Goal: Use online tool/utility: Use online tool/utility

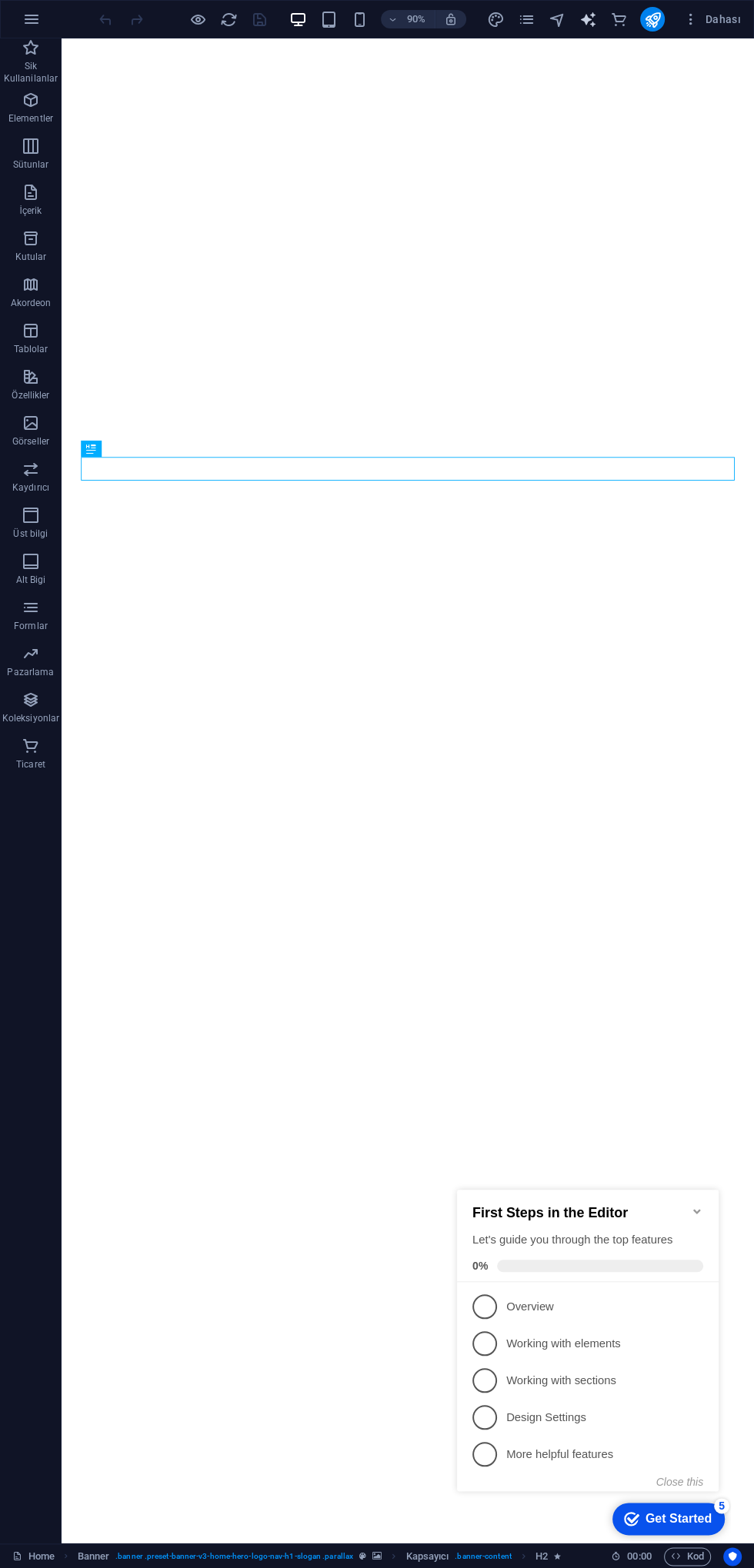
click at [582, 27] on icon "text_generator" at bounding box center [588, 19] width 17 height 17
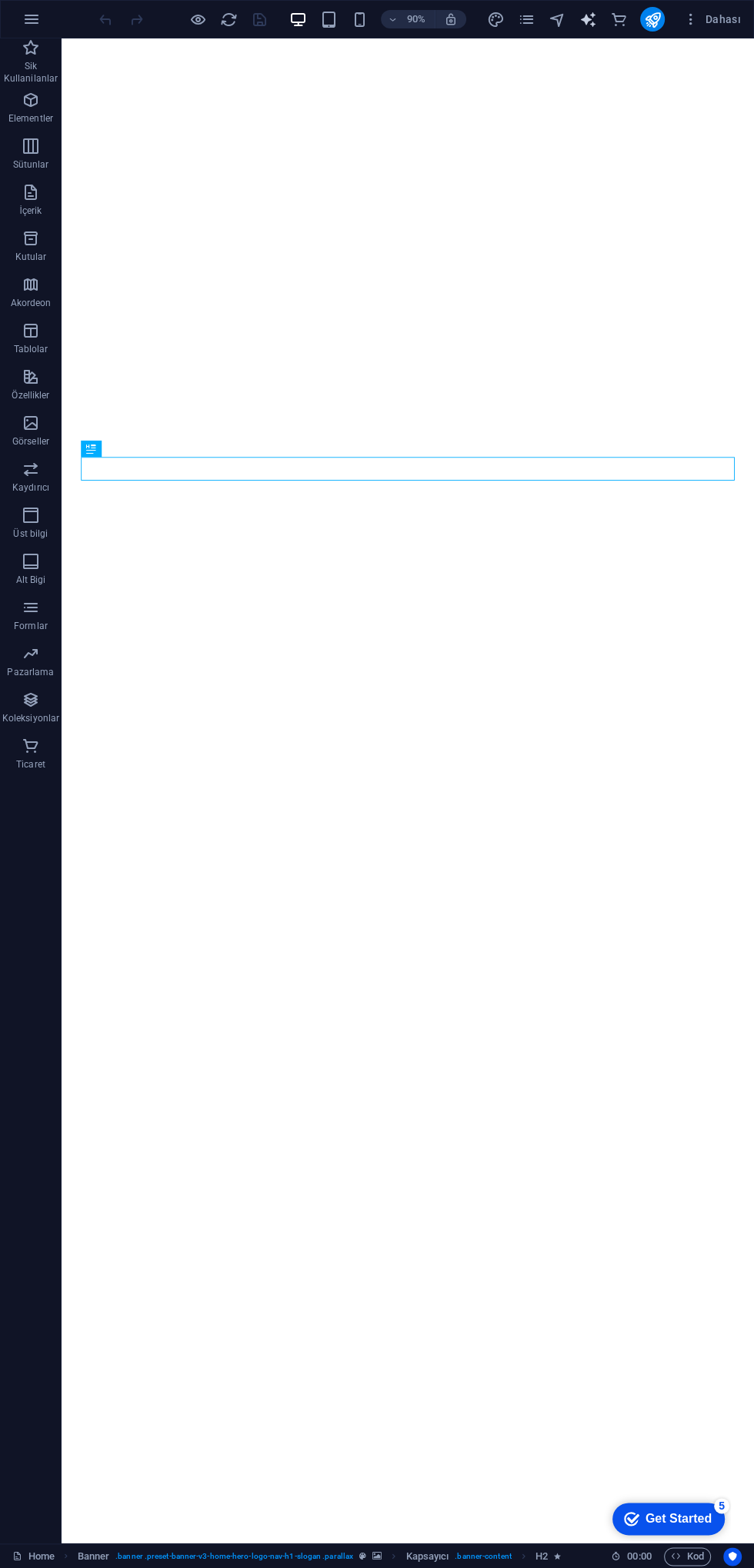
select select "English"
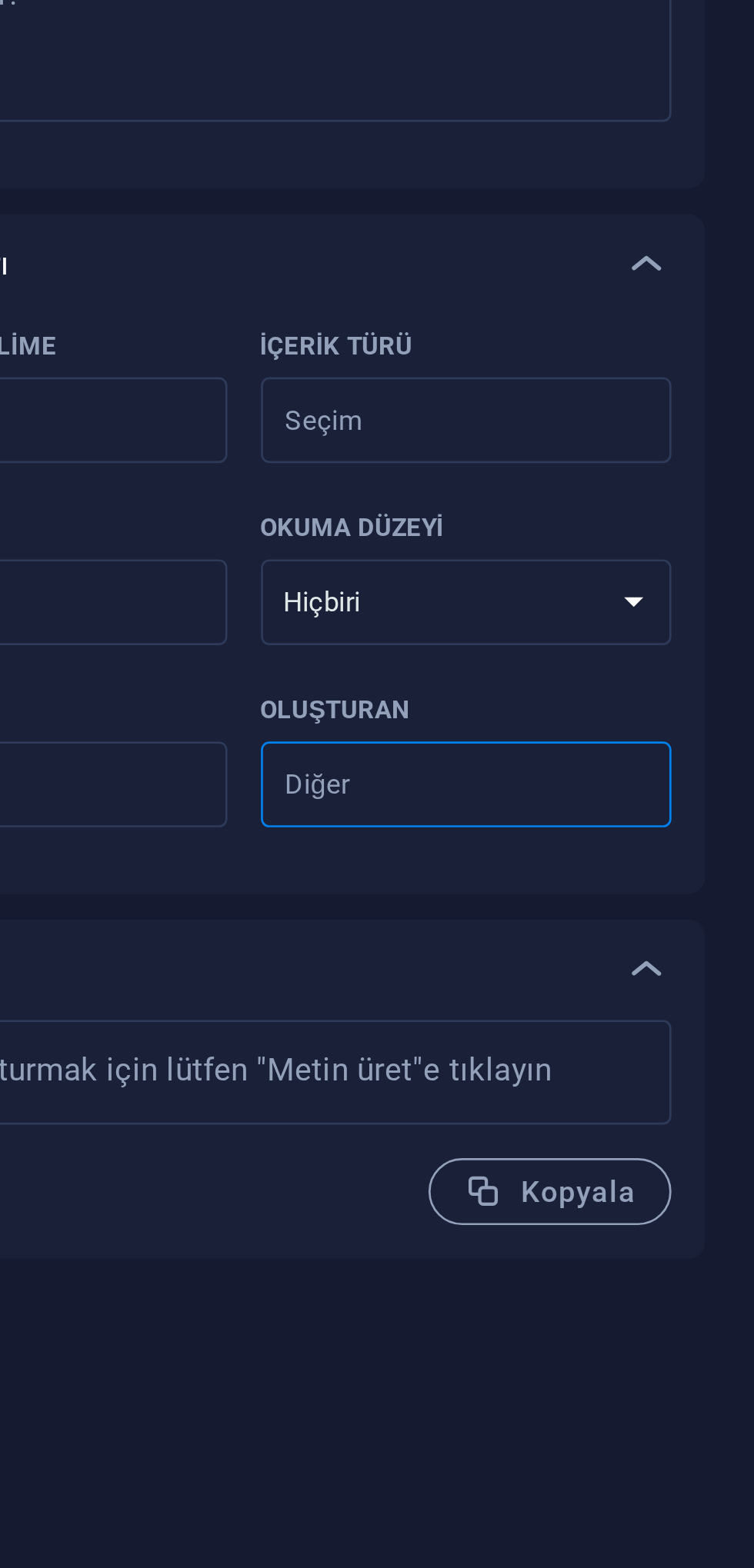
type textarea "x"
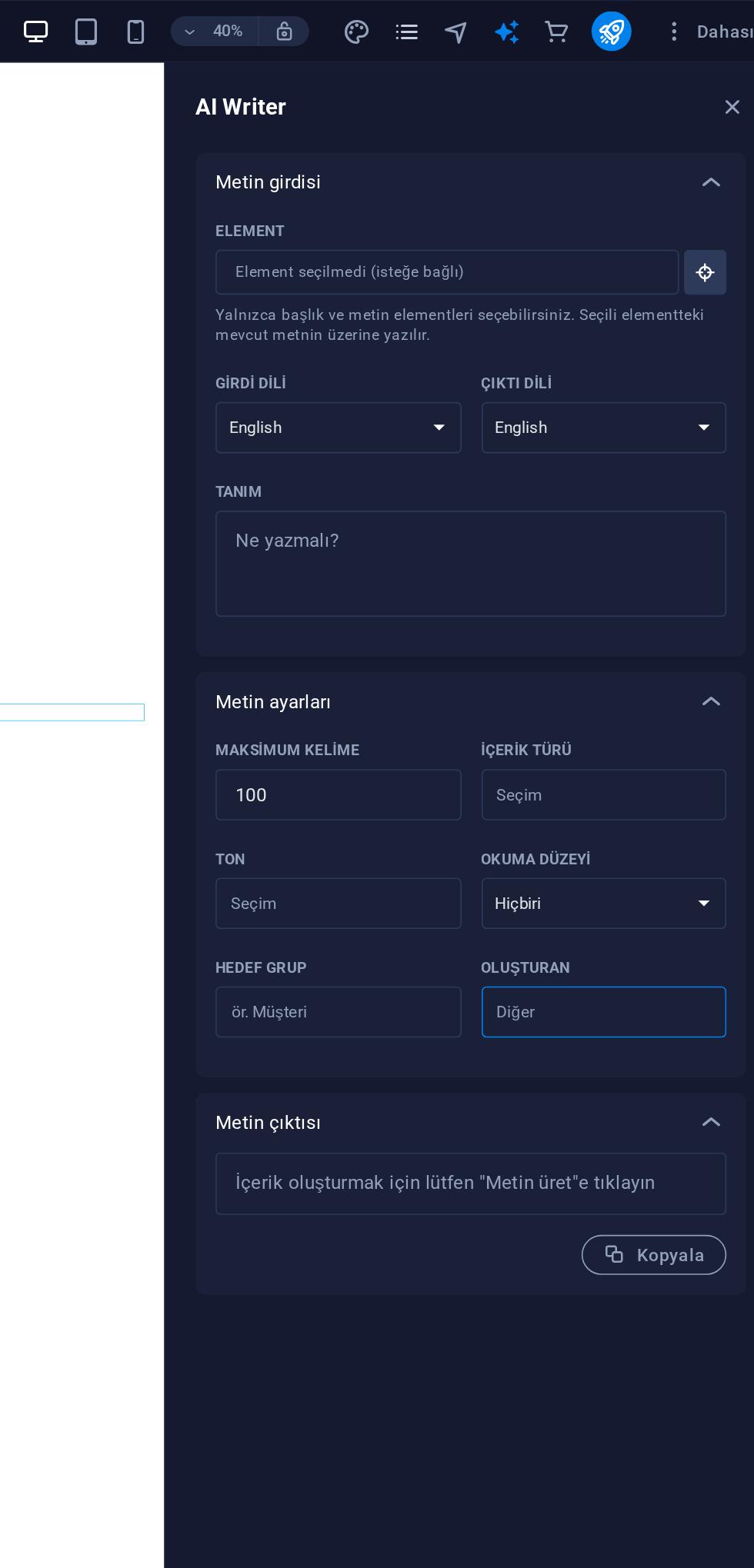
click at [522, 20] on icon "pages" at bounding box center [527, 19] width 17 height 17
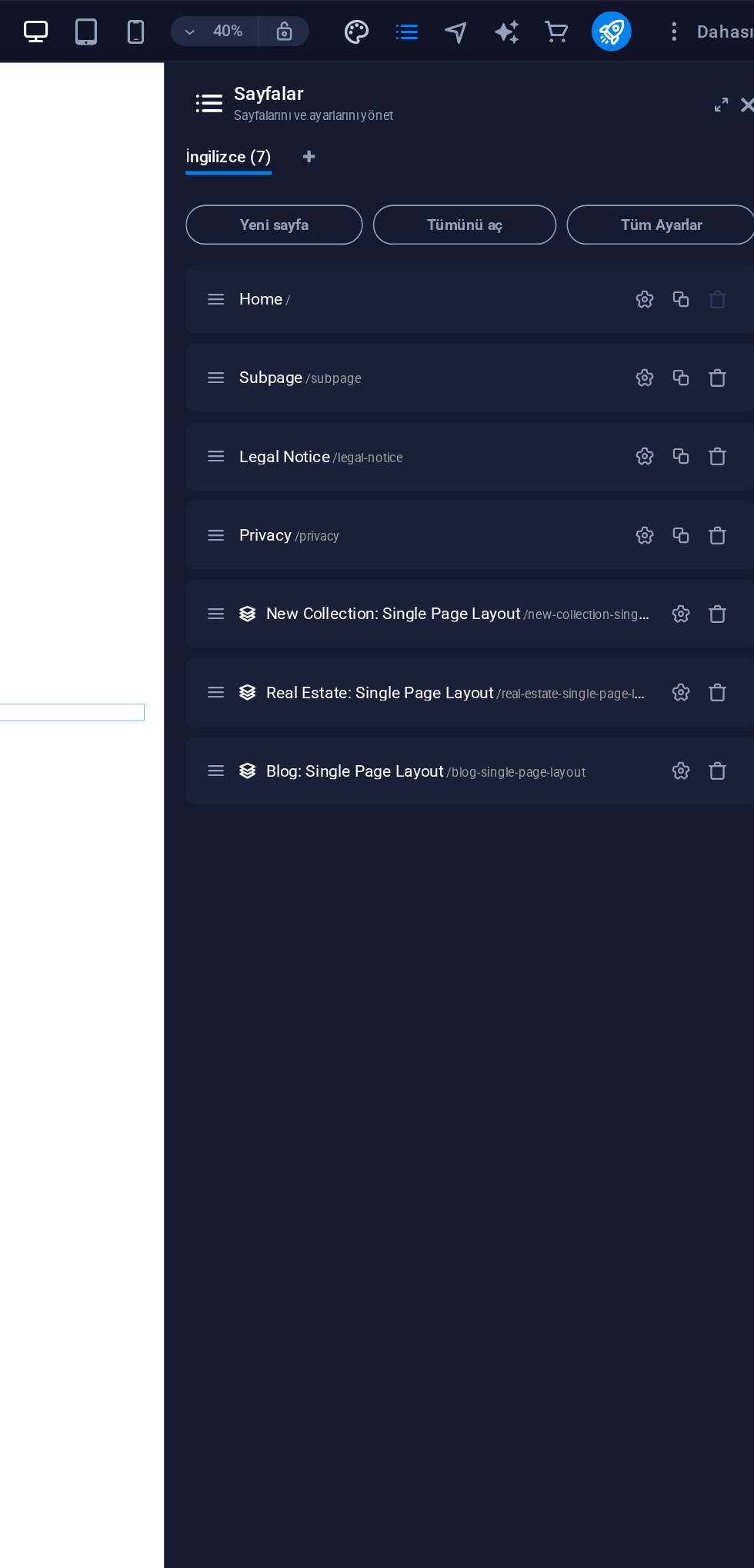
click at [492, 19] on icon "design" at bounding box center [496, 19] width 17 height 17
select select "px"
select select "200"
select select "px"
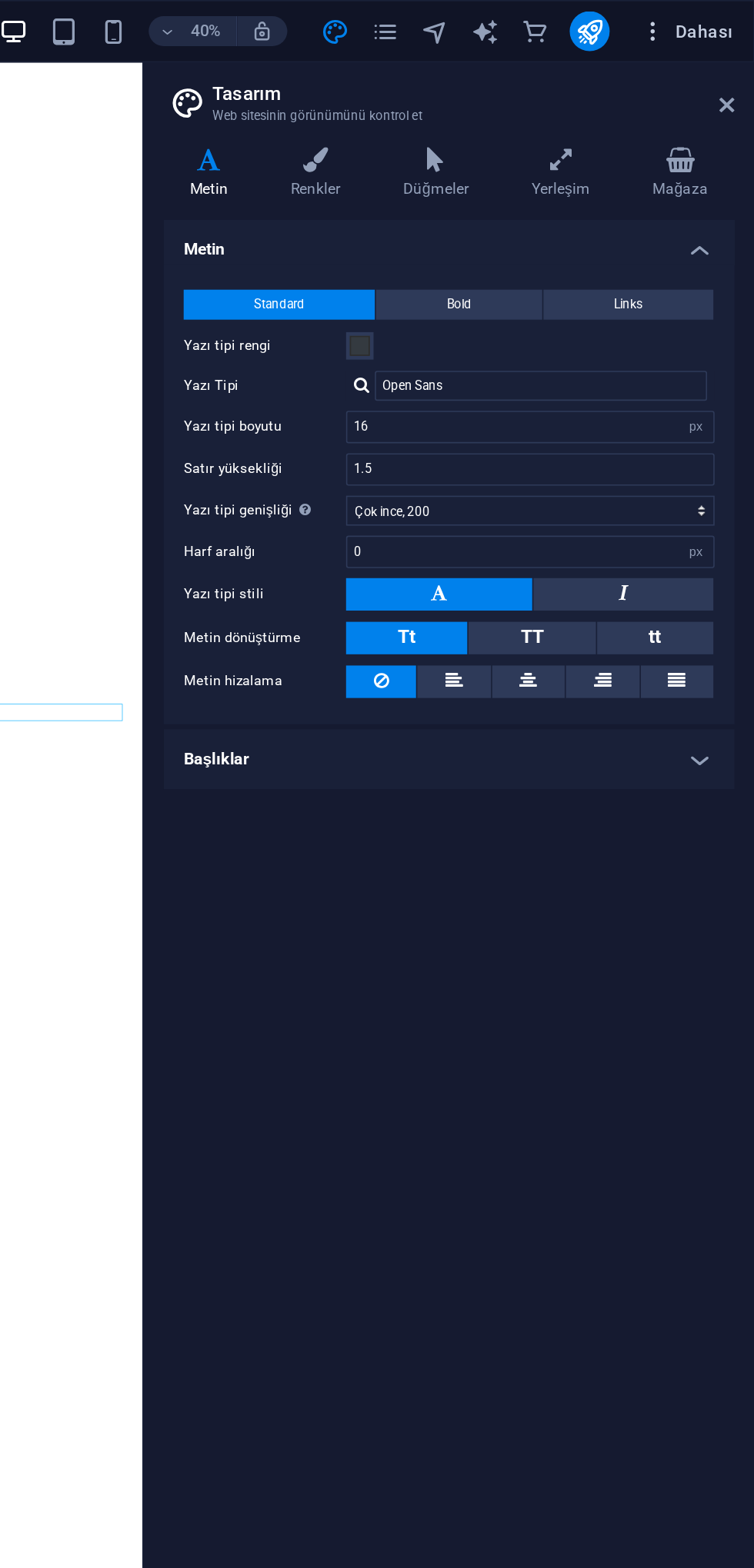
click at [710, 12] on span "Dahası" at bounding box center [712, 19] width 58 height 15
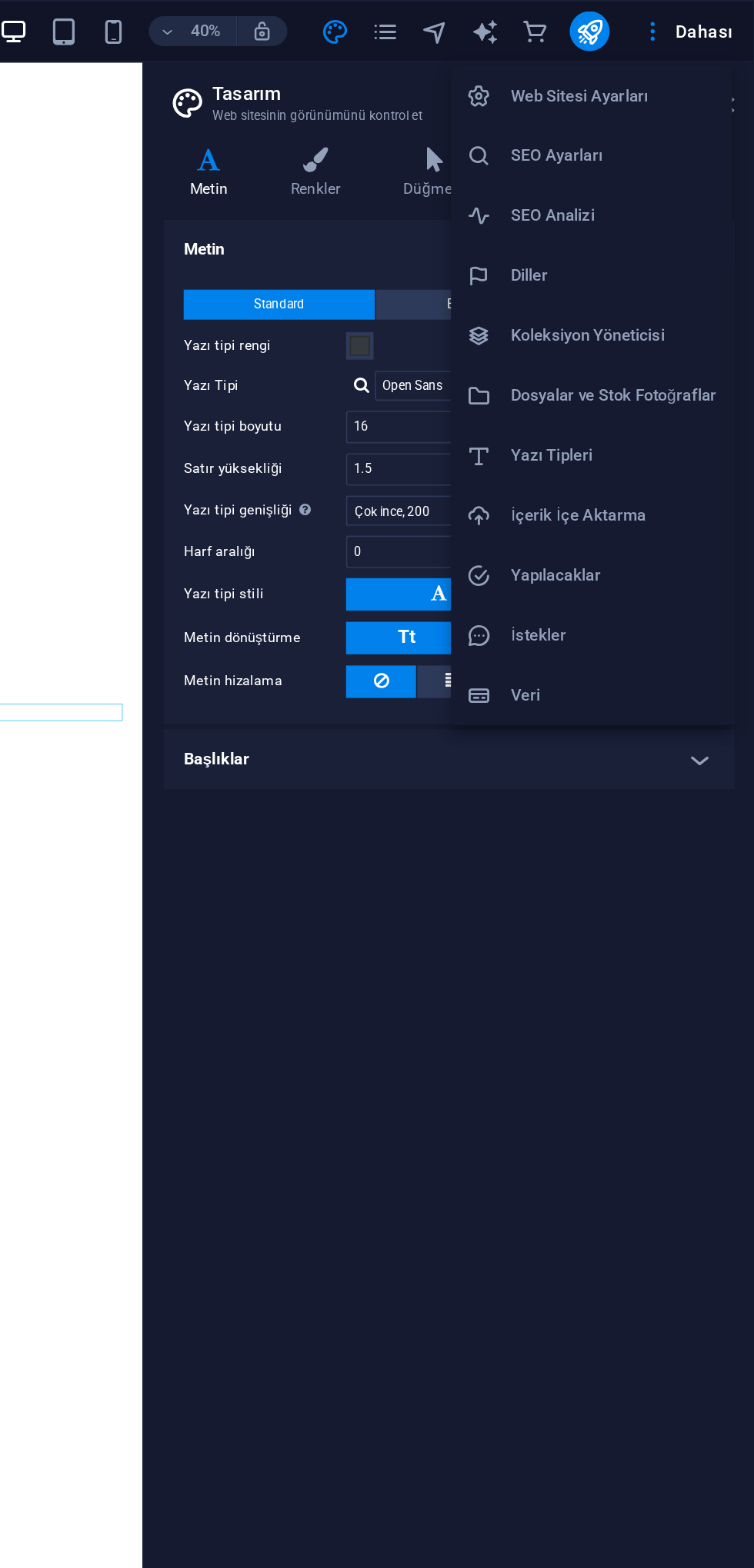
click at [709, 28] on div at bounding box center [377, 784] width 754 height 1568
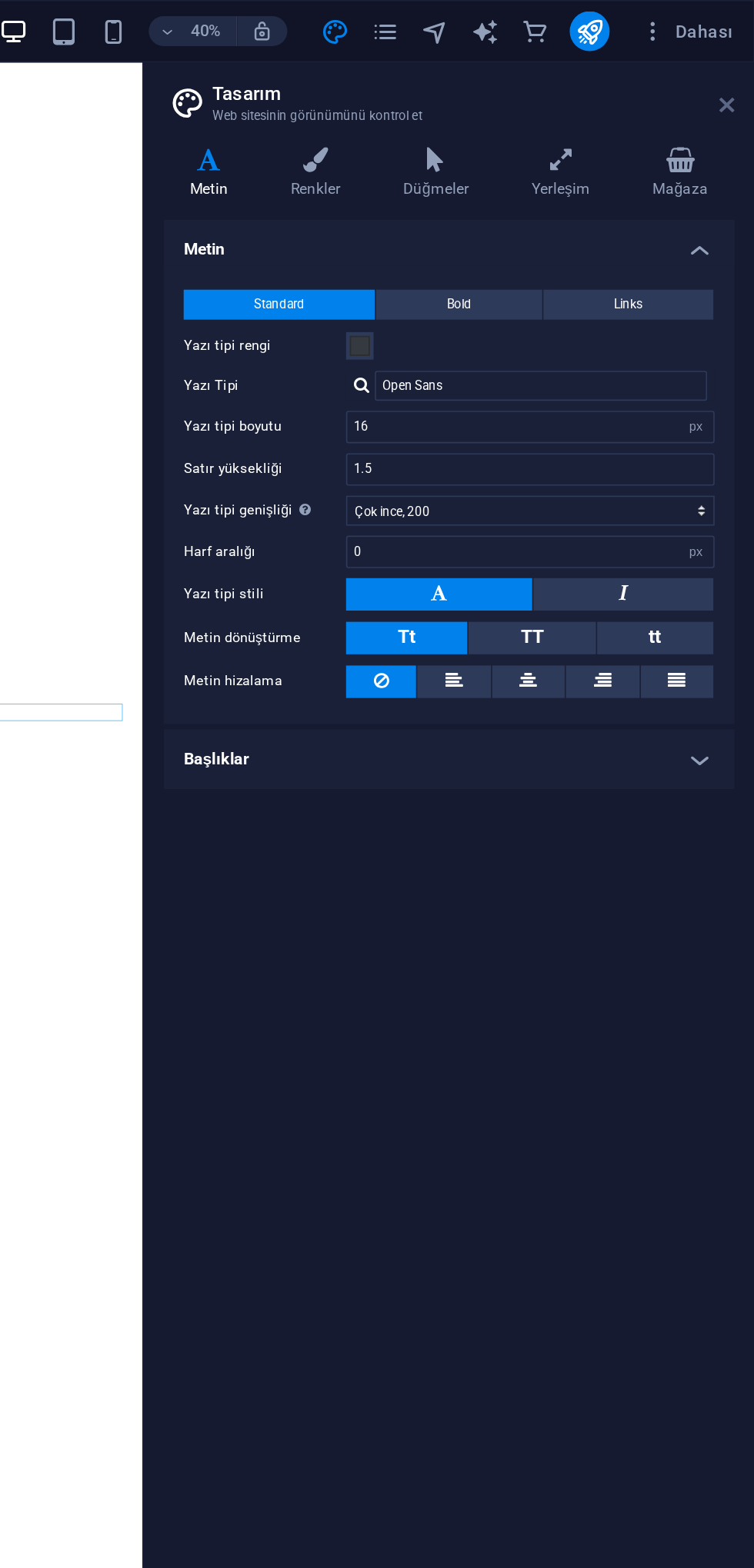
click at [736, 60] on icon at bounding box center [738, 64] width 10 height 13
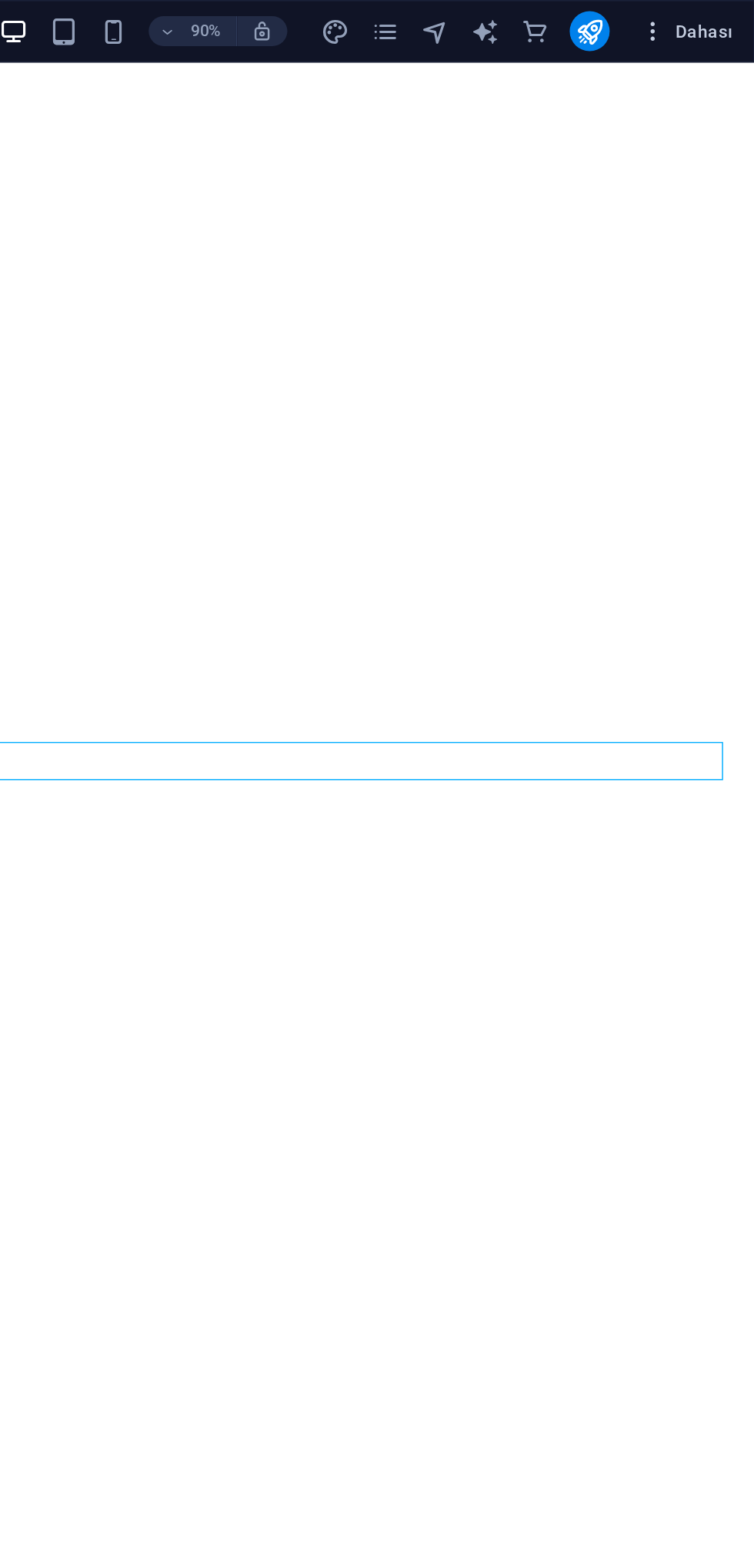
click at [714, 14] on span "Dahası" at bounding box center [712, 19] width 58 height 15
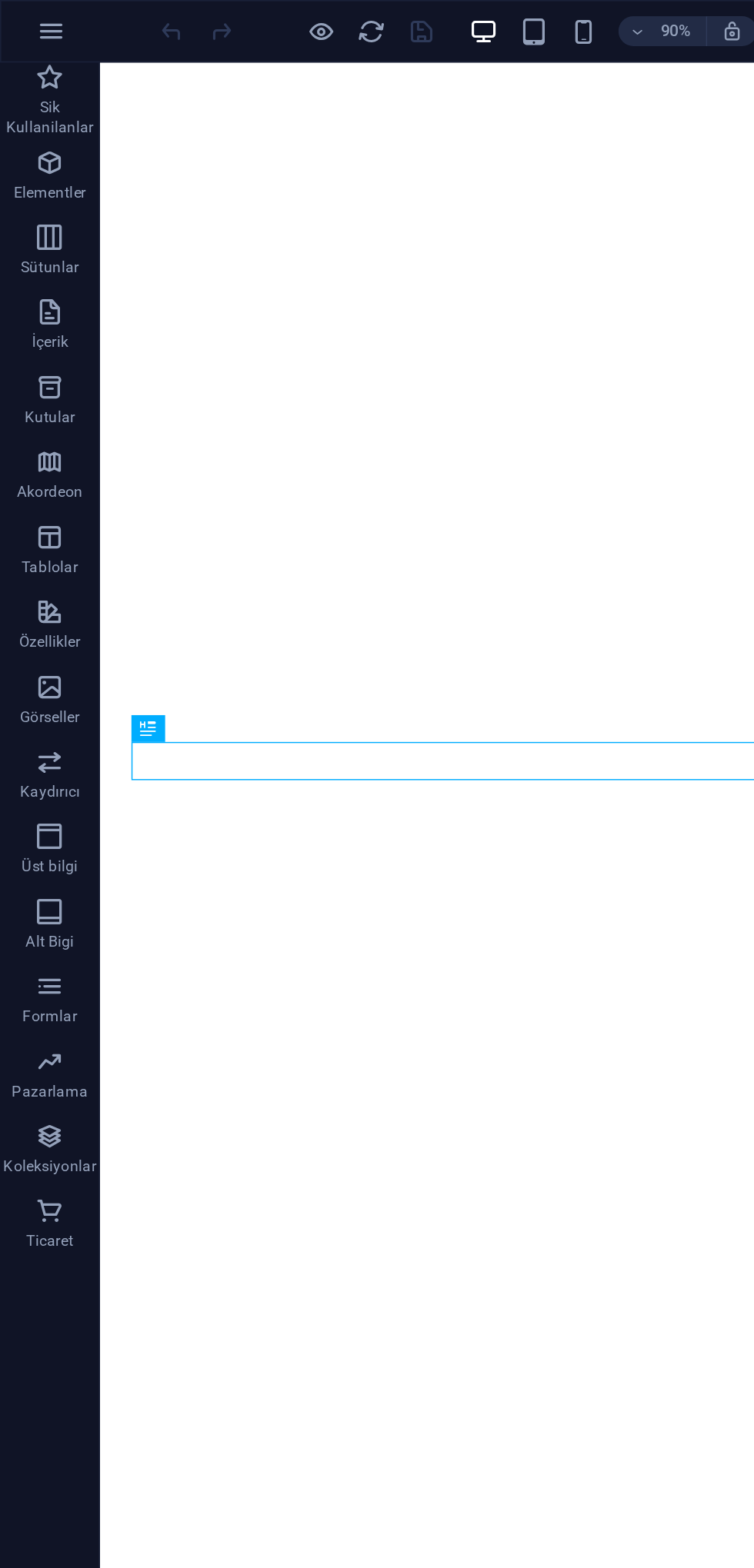
click at [24, 623] on div at bounding box center [377, 784] width 754 height 1568
click at [25, 617] on span "Formlar" at bounding box center [31, 616] width 62 height 37
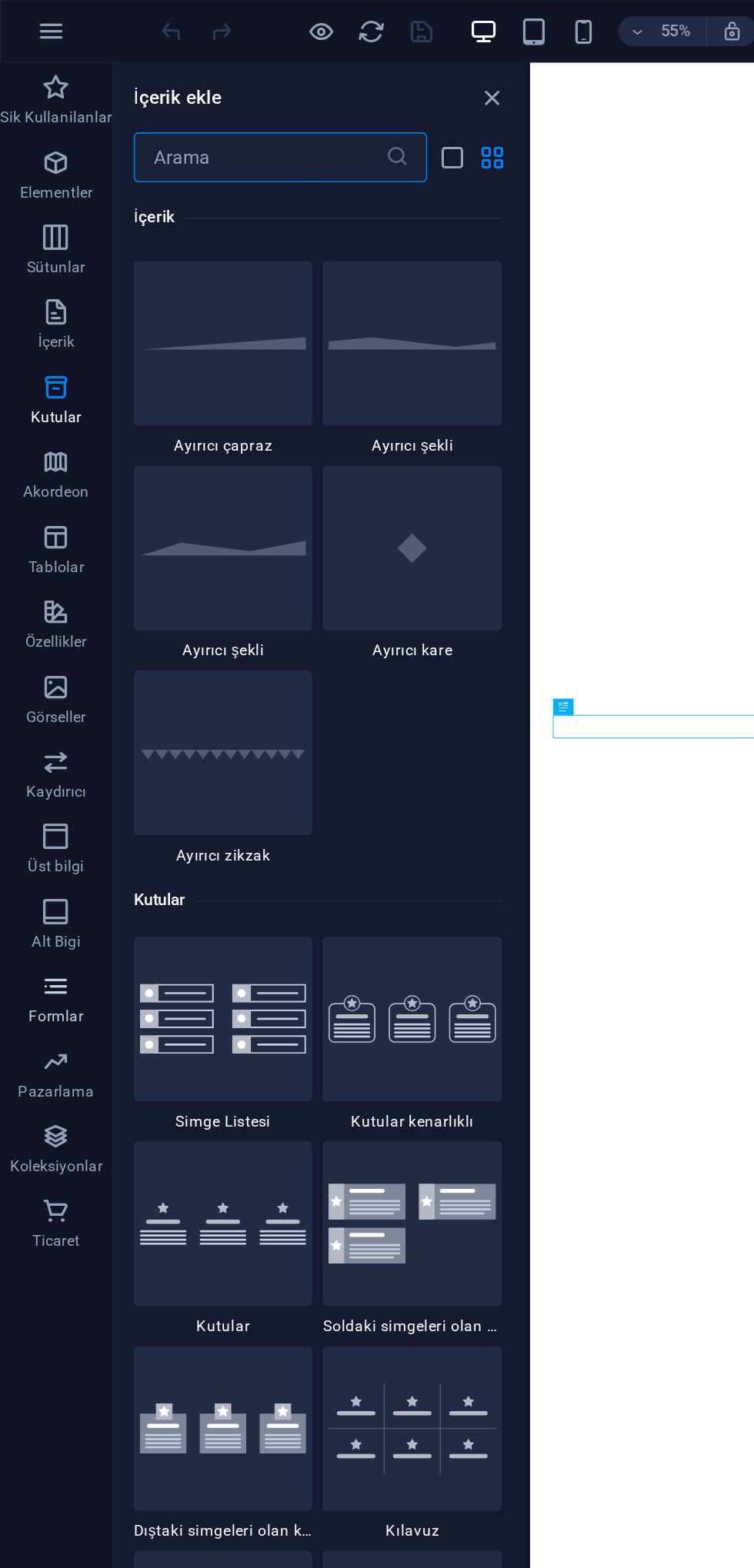
scroll to position [3809, 0]
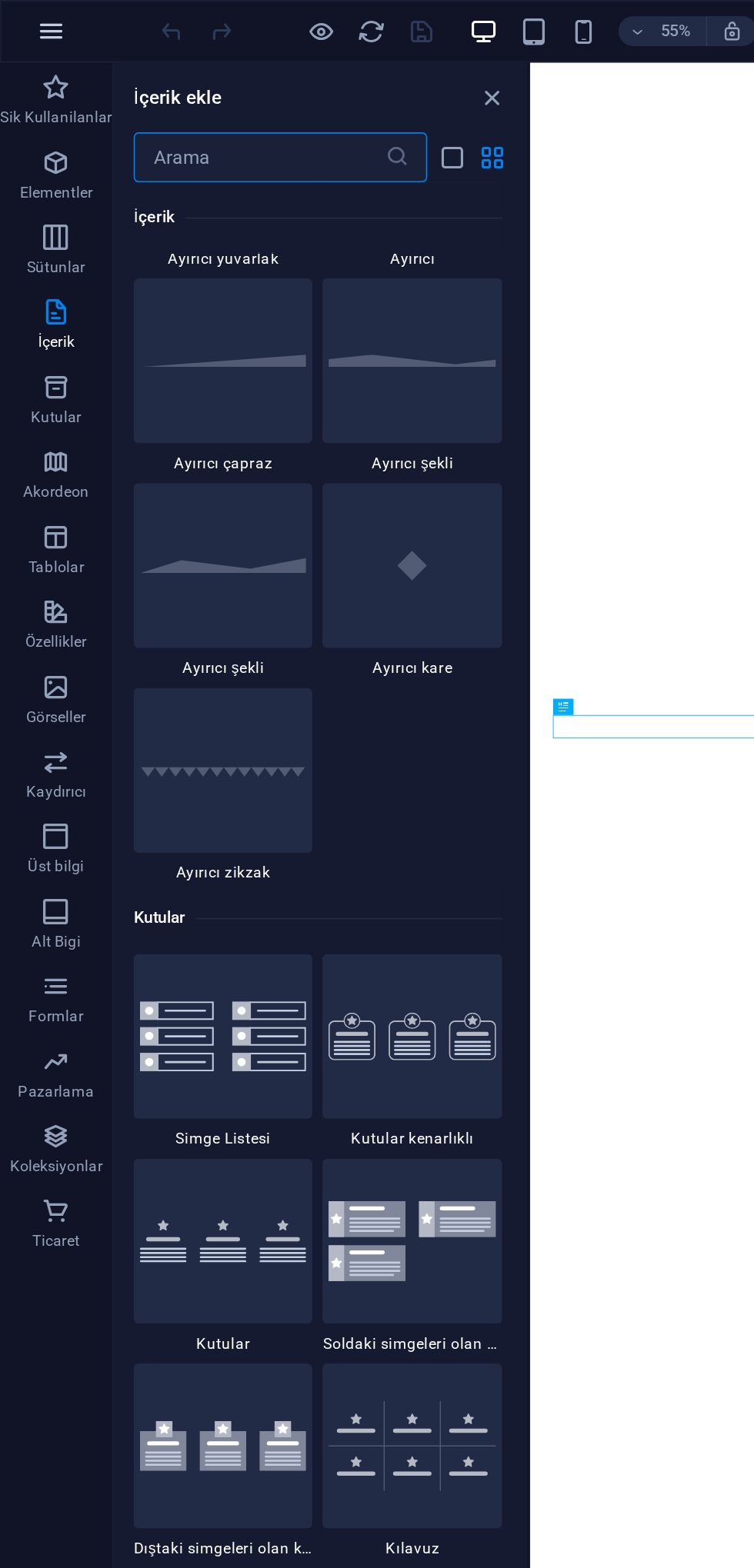
click at [18, 24] on button "button" at bounding box center [32, 19] width 37 height 37
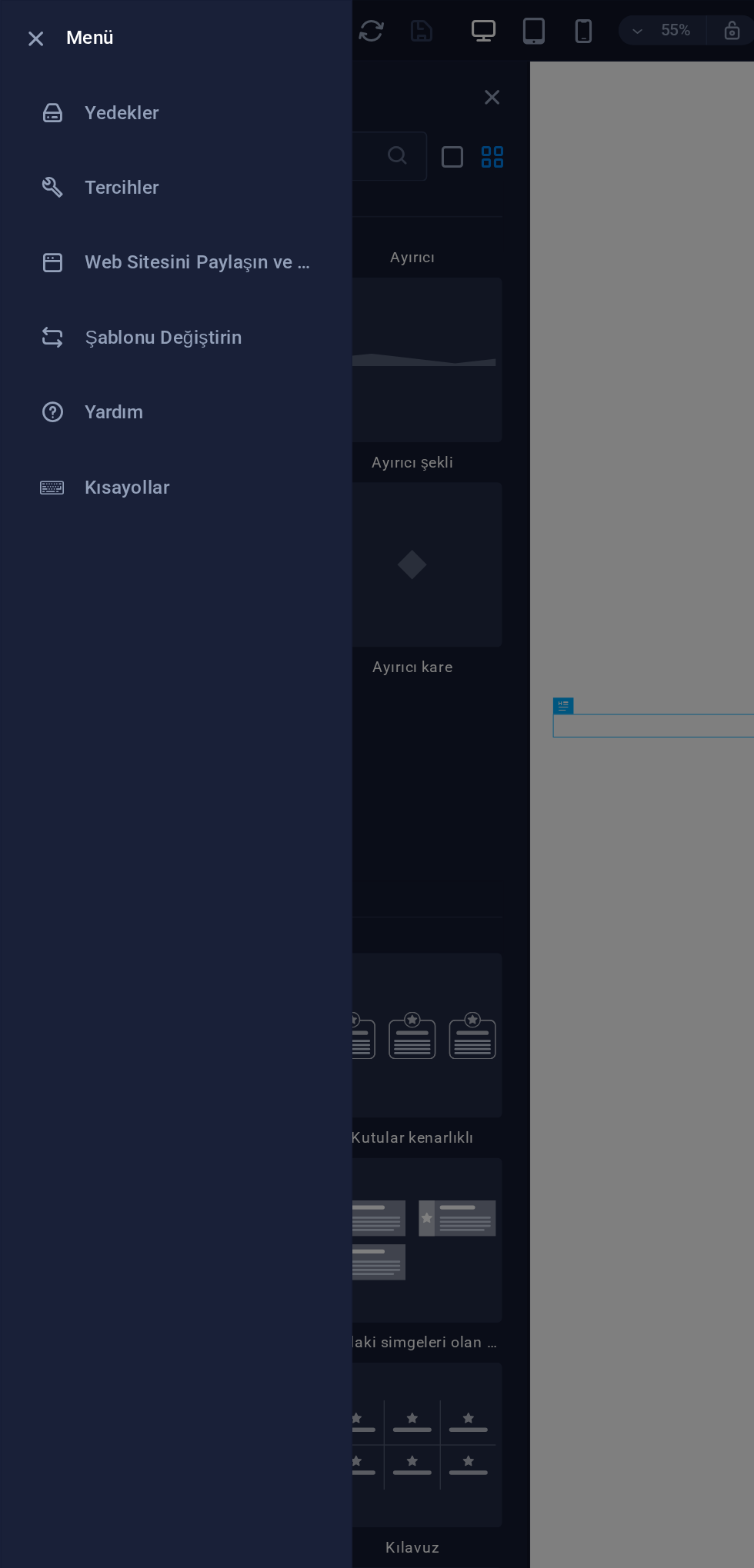
click at [24, 10] on li "Menü" at bounding box center [108, 24] width 216 height 46
